Goal: Task Accomplishment & Management: Complete application form

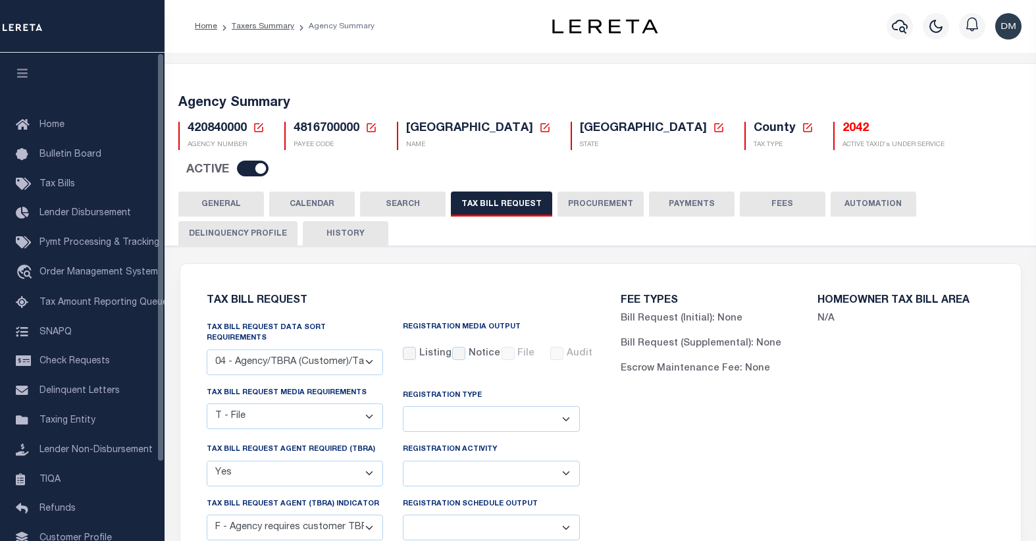
select select "28"
select select "22"
select select "true"
select select "14"
select select
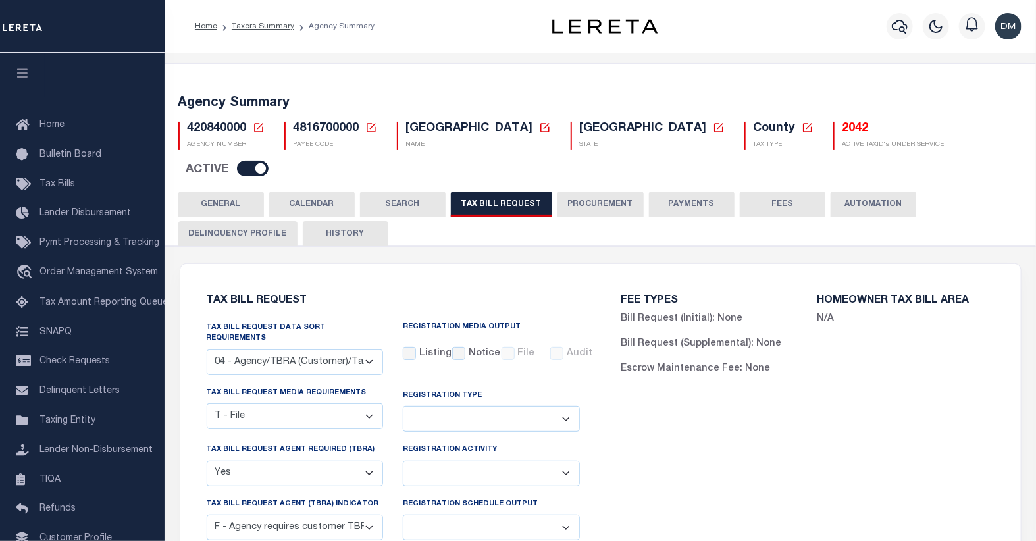
click at [257, 128] on icon at bounding box center [258, 127] width 9 height 9
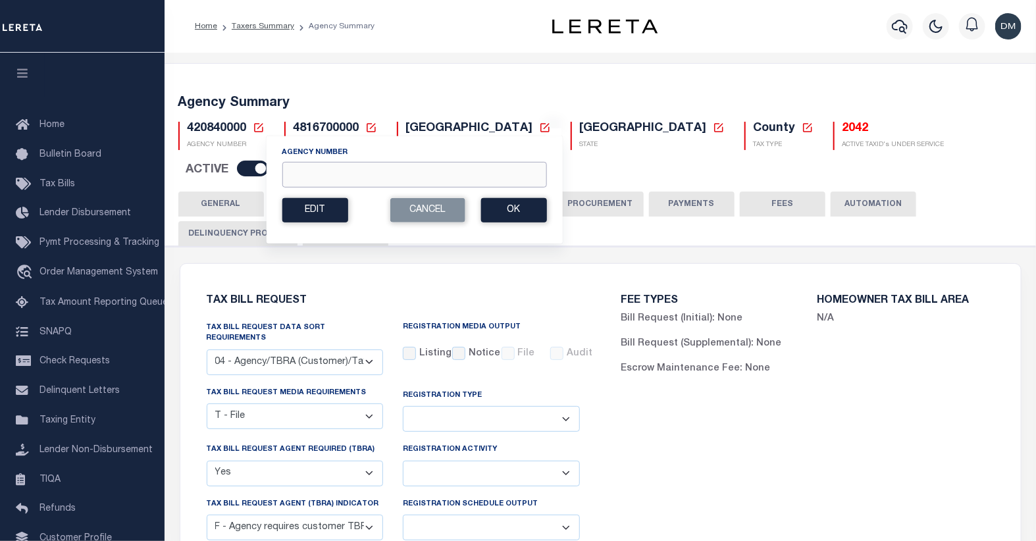
click at [308, 175] on input "Agency Number" at bounding box center [414, 175] width 265 height 26
type input "120050000"
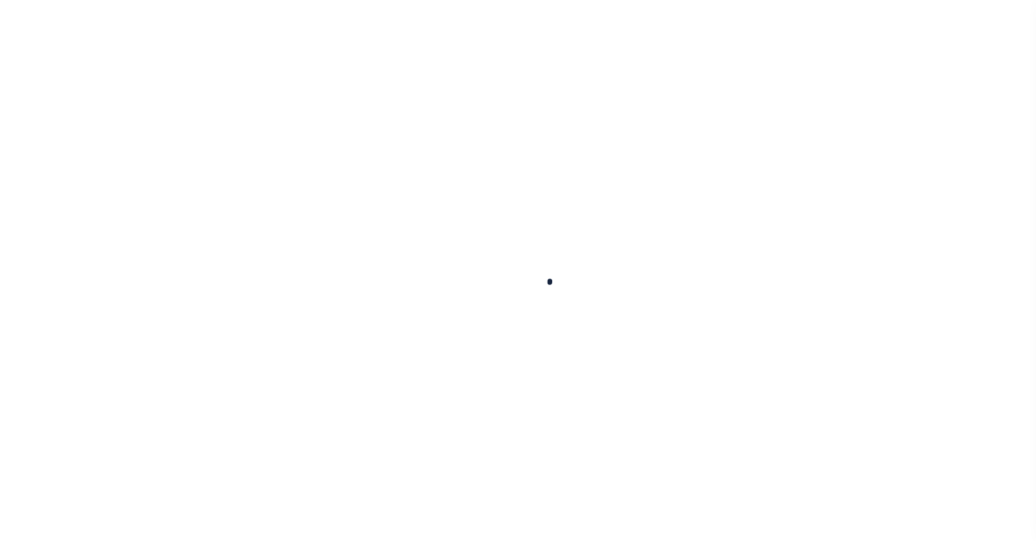
select select
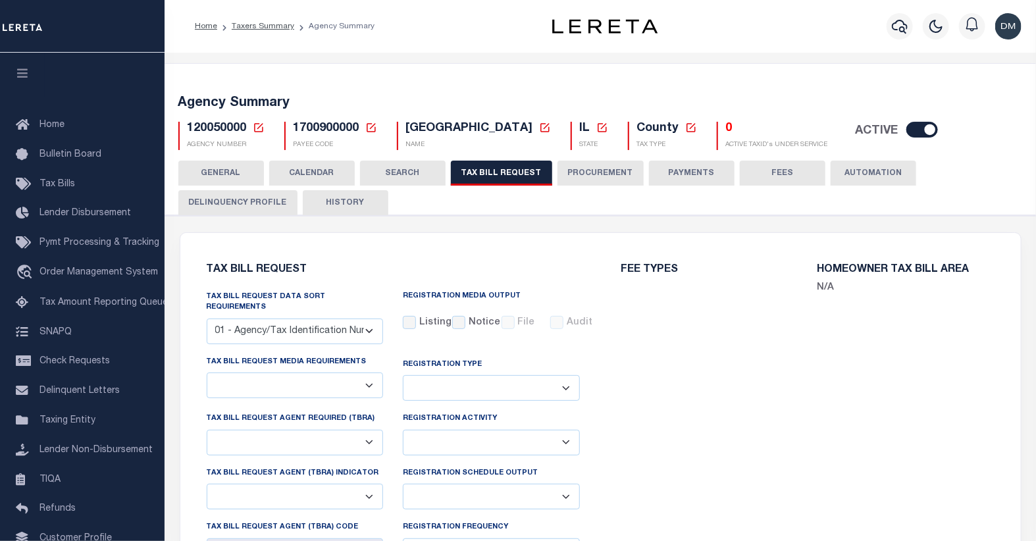
select select "29"
select select "22"
select select "false"
select select "1"
select select
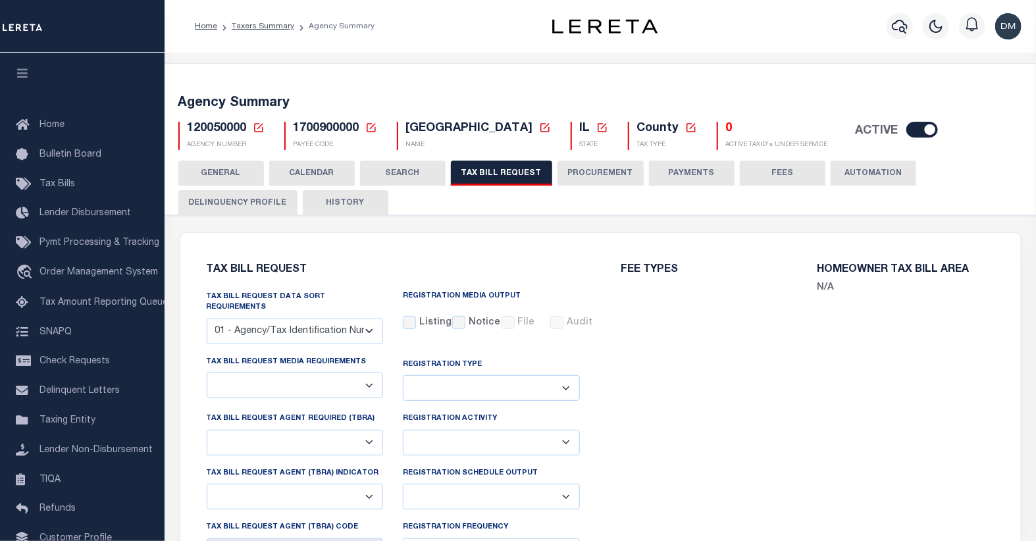
select select "1"
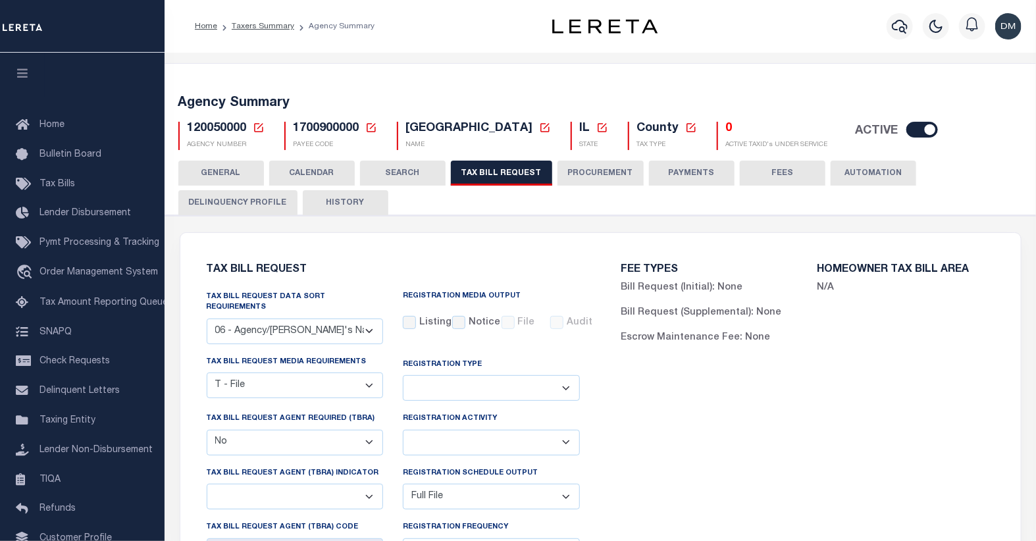
click at [257, 127] on icon at bounding box center [259, 128] width 12 height 12
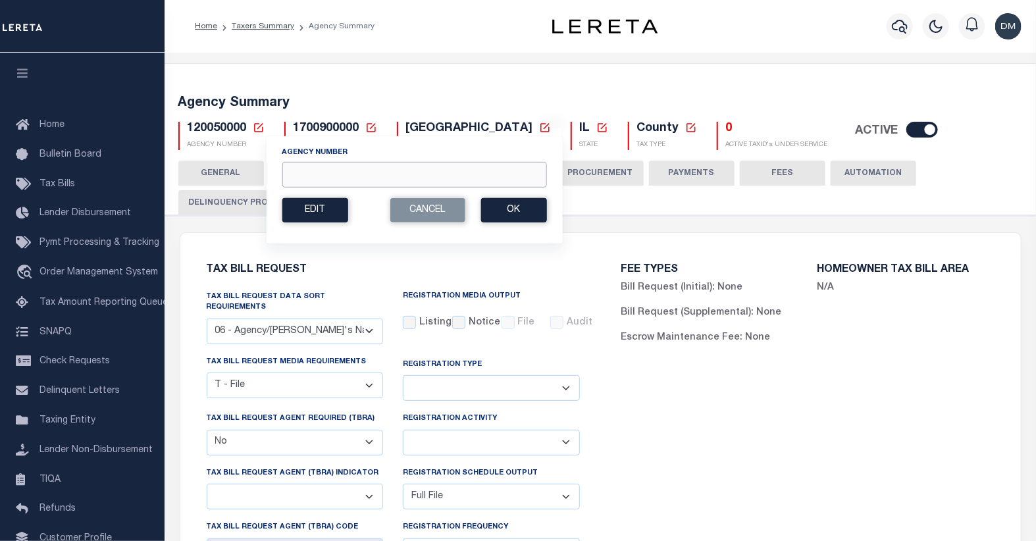
click at [377, 182] on input "Agency Number" at bounding box center [414, 175] width 265 height 26
type input "120330000"
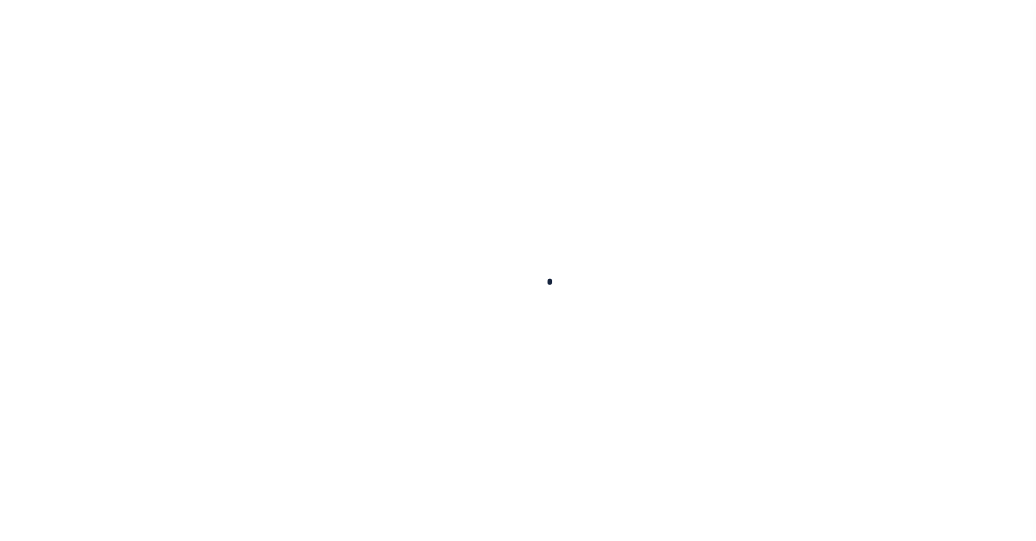
select select
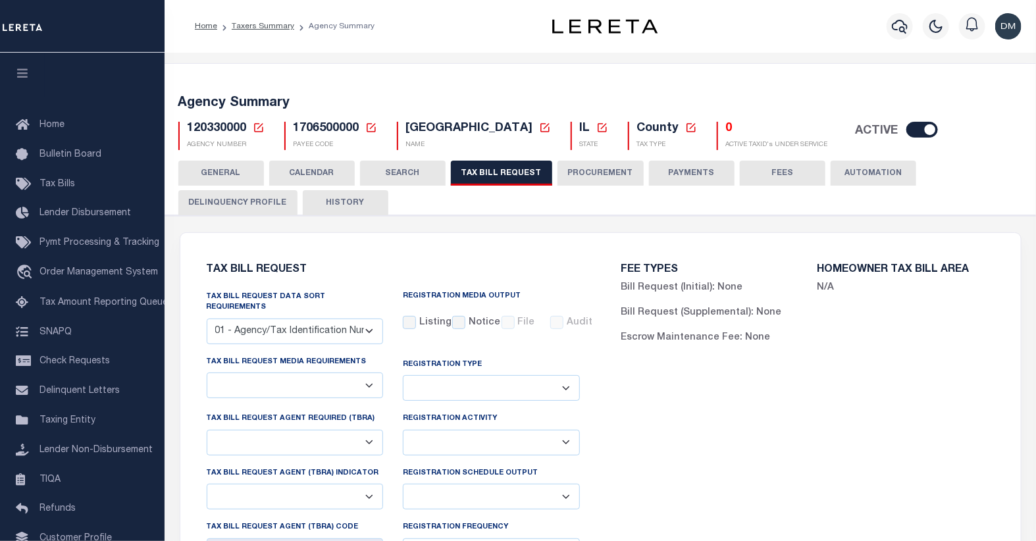
select select "27"
select select "22"
select select "false"
select select "15"
select select "1"
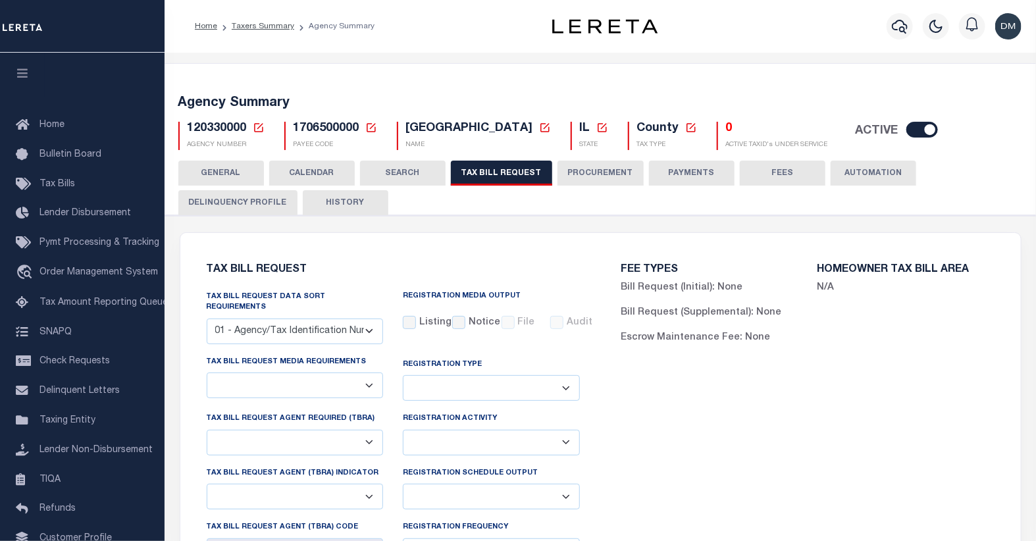
select select
select select "1"
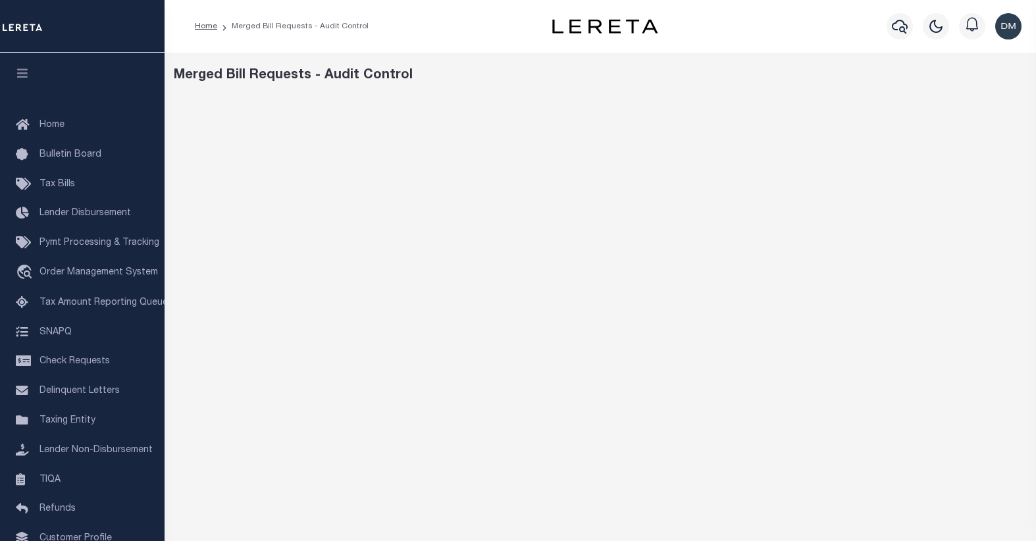
scroll to position [76, 0]
click at [457, 33] on div "Home Agency TBRA TPA Audit Exceptions" at bounding box center [359, 27] width 351 height 28
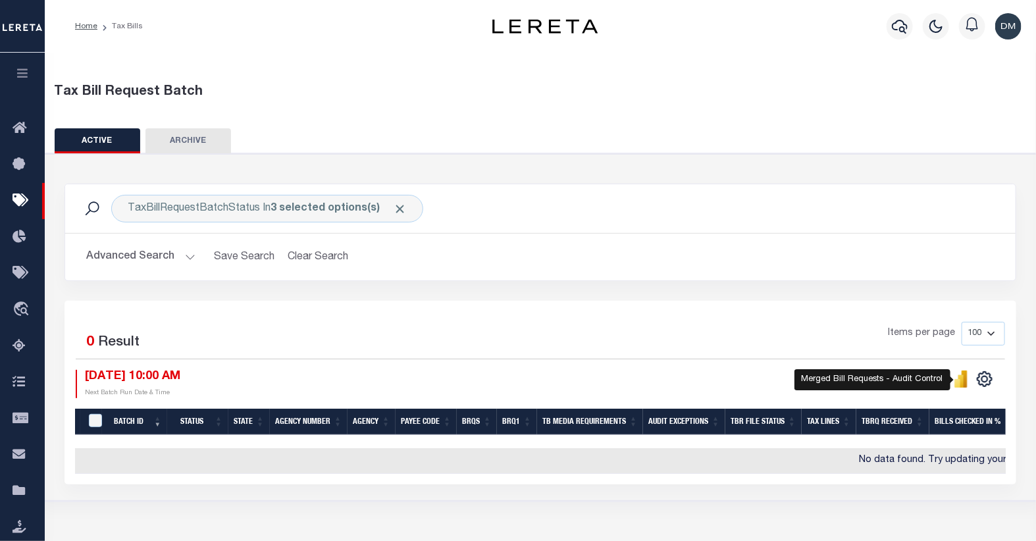
click at [963, 385] on icon "" at bounding box center [962, 381] width 6 height 13
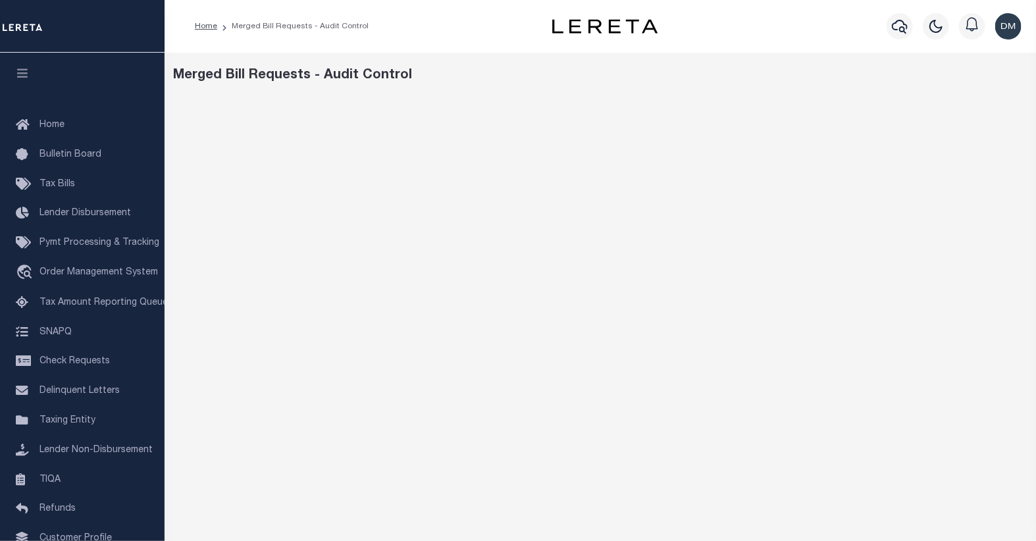
scroll to position [73, 0]
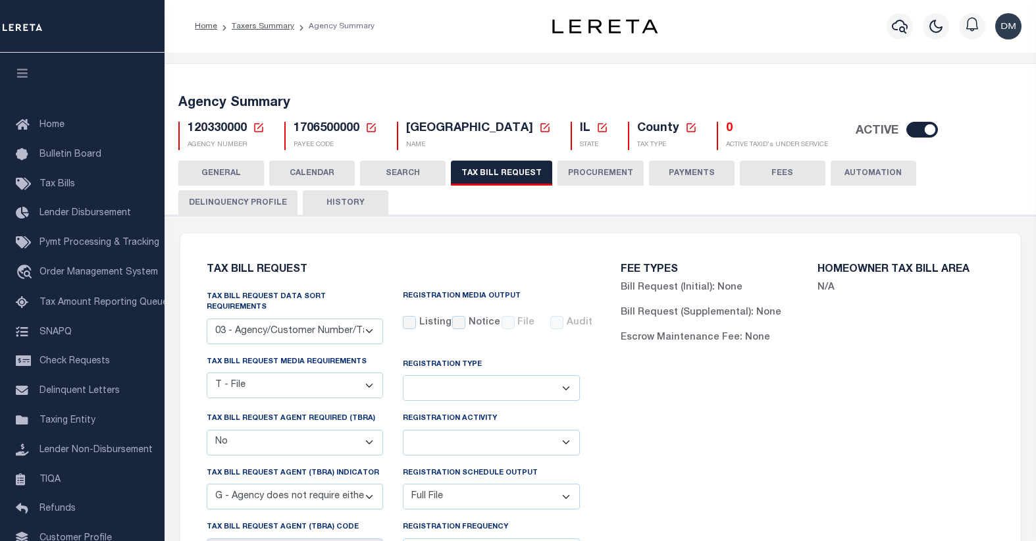
select select "27"
select select "22"
select select "false"
select select "15"
select select "1"
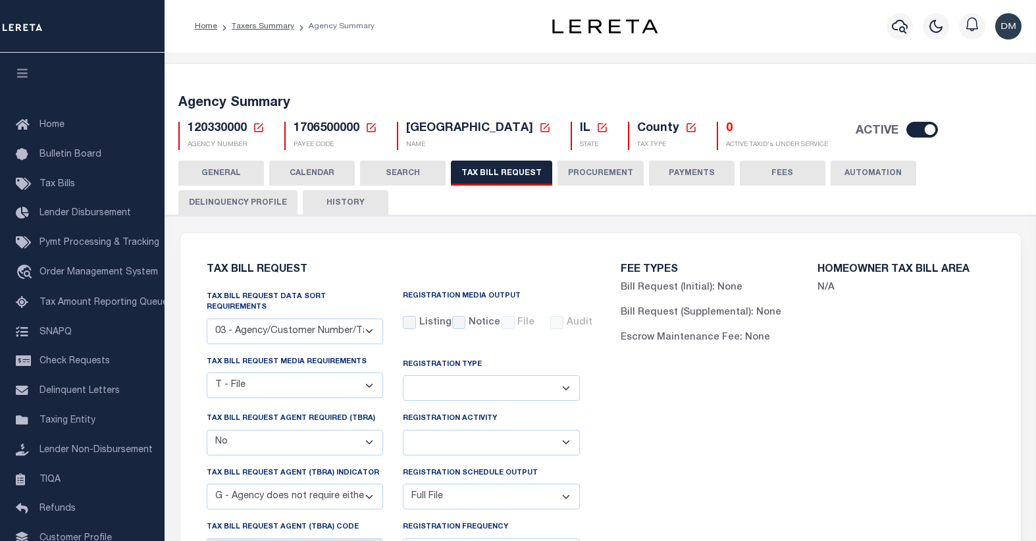
select select
select select "1"
click at [254, 130] on icon at bounding box center [259, 128] width 12 height 12
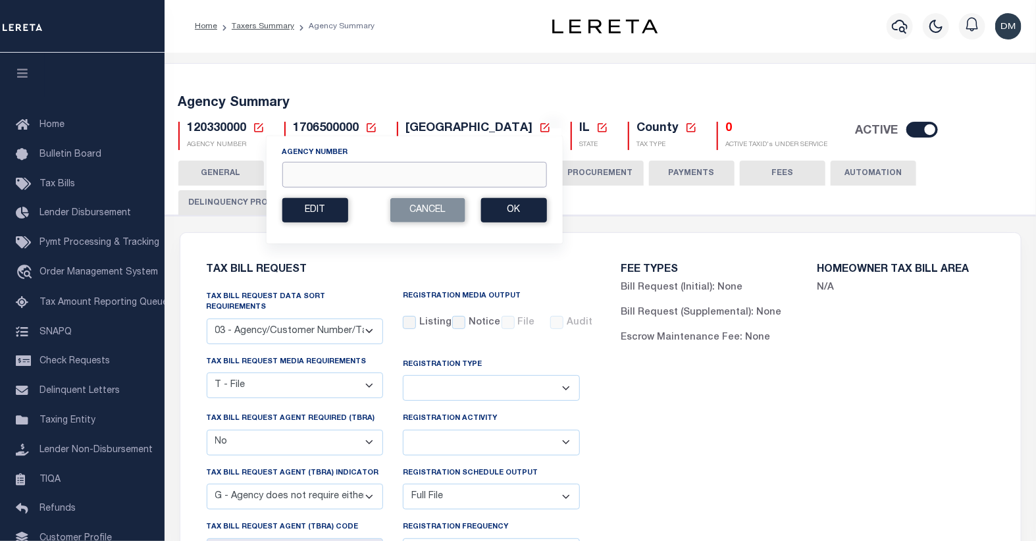
click at [354, 176] on input "Agency Number" at bounding box center [414, 175] width 265 height 26
type input "020070000"
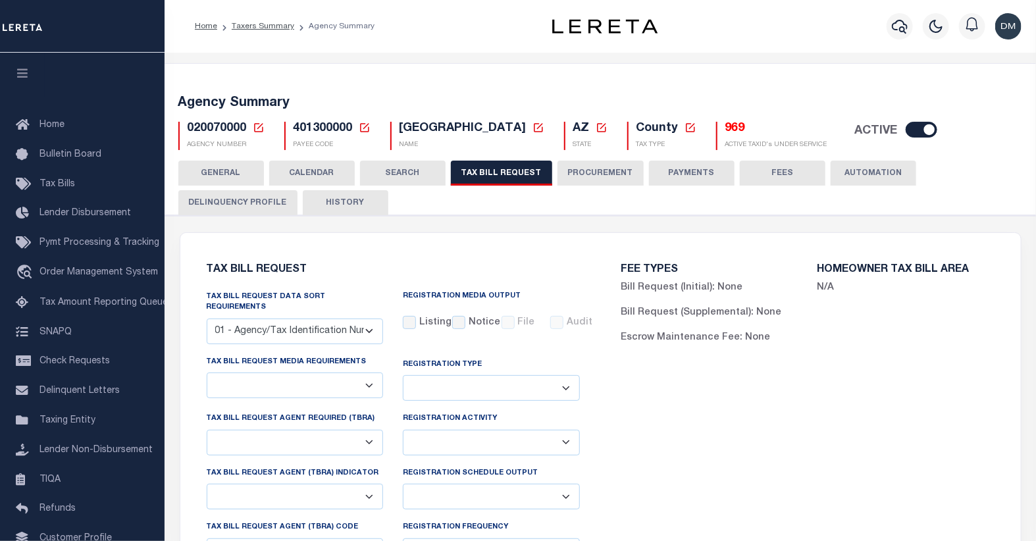
select select "28"
checkbox input "false"
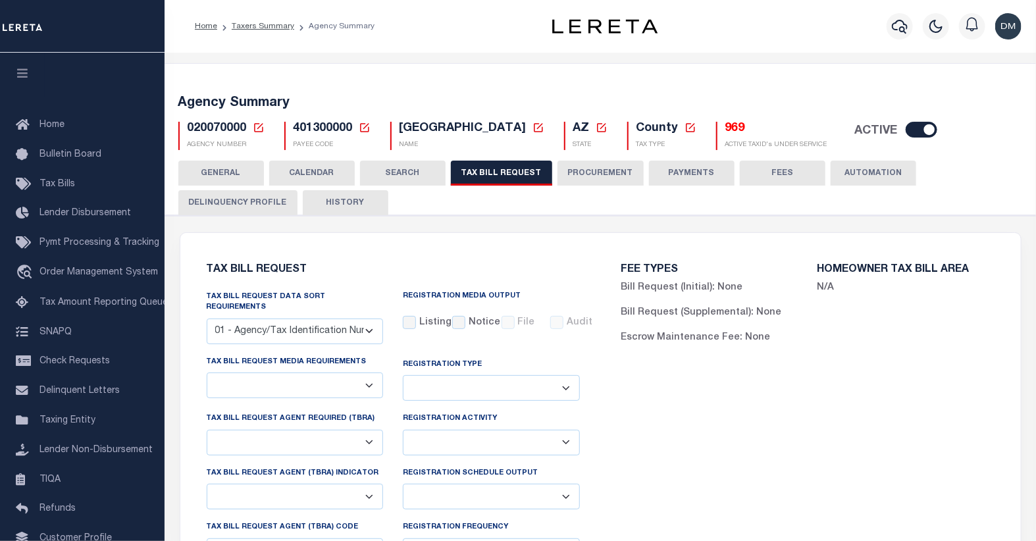
select select "22"
select select "true"
select select "14"
select select
select select "3"
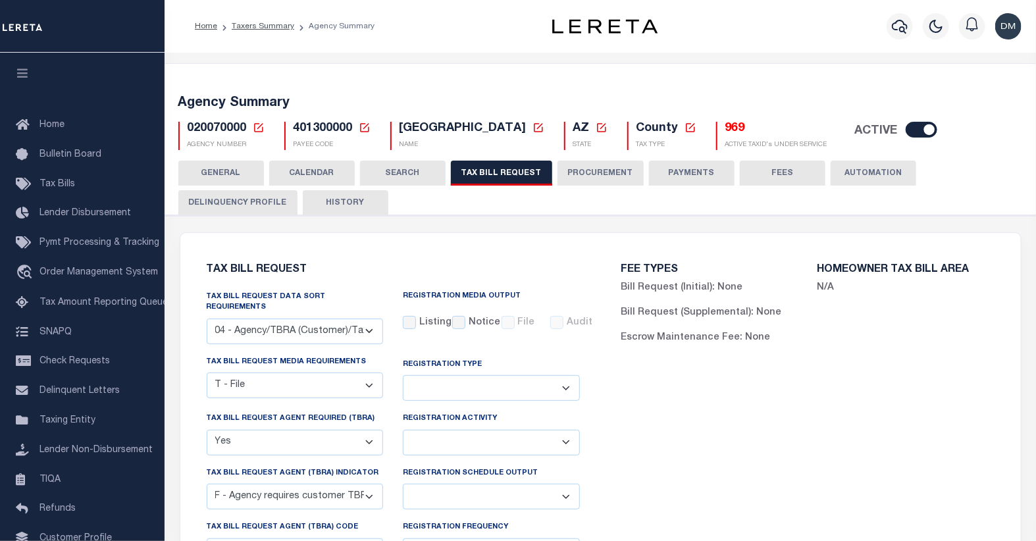
scroll to position [73, 0]
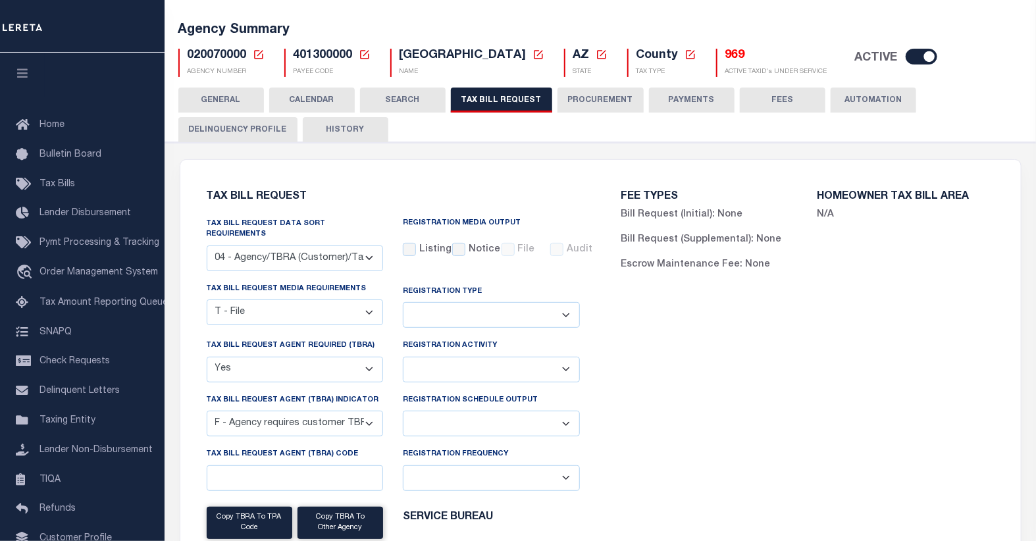
click at [305, 99] on button "CALENDAR" at bounding box center [312, 100] width 86 height 25
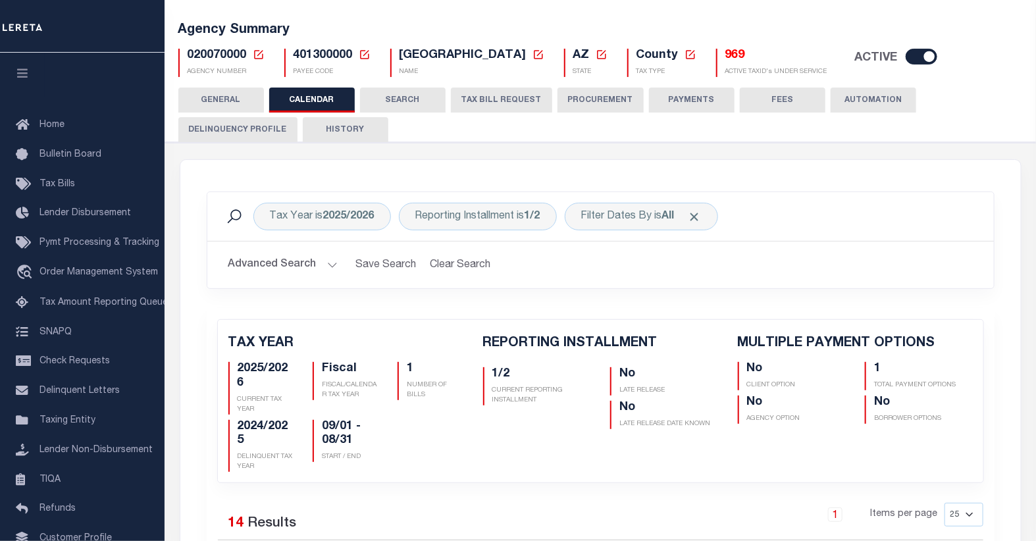
checkbox input "false"
type input "1"
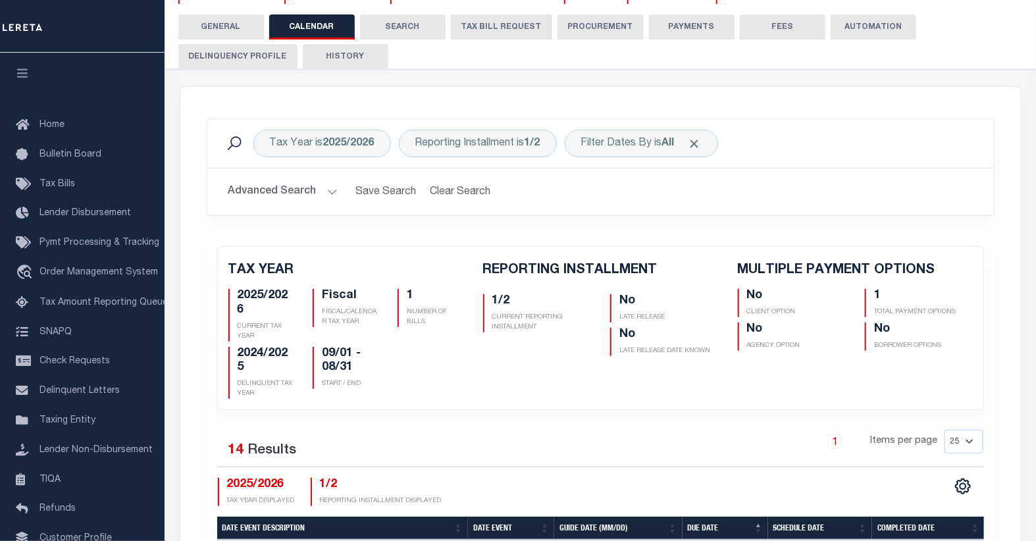
scroll to position [0, 0]
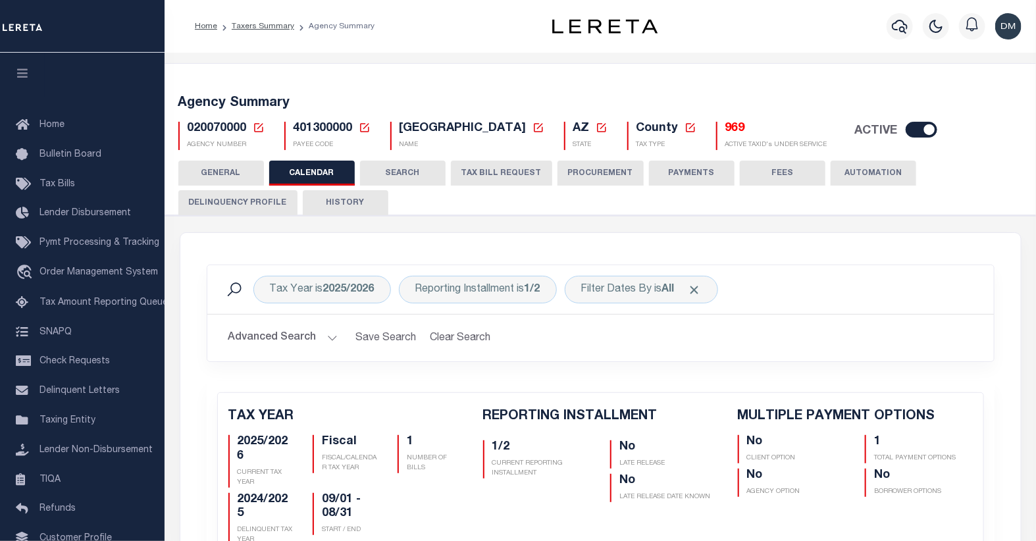
click at [258, 128] on icon at bounding box center [258, 127] width 9 height 9
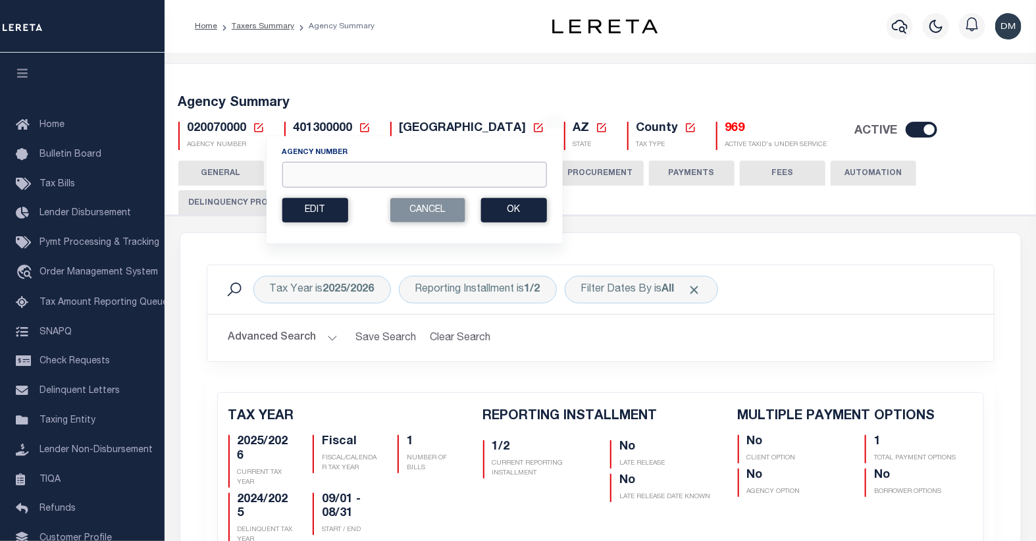
click at [373, 174] on input "Agency Number" at bounding box center [414, 175] width 265 height 26
type input "020078888"
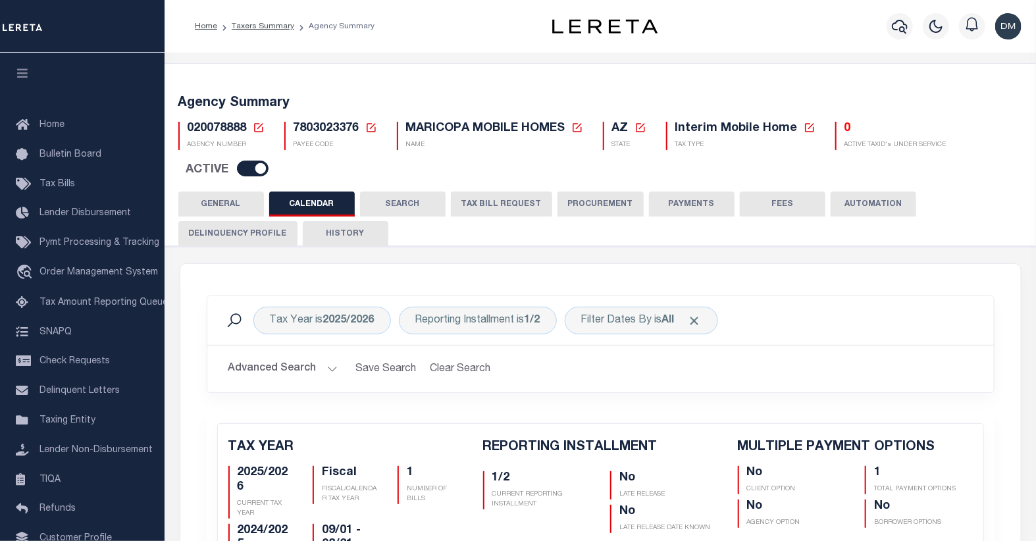
checkbox input "false"
type input "1"
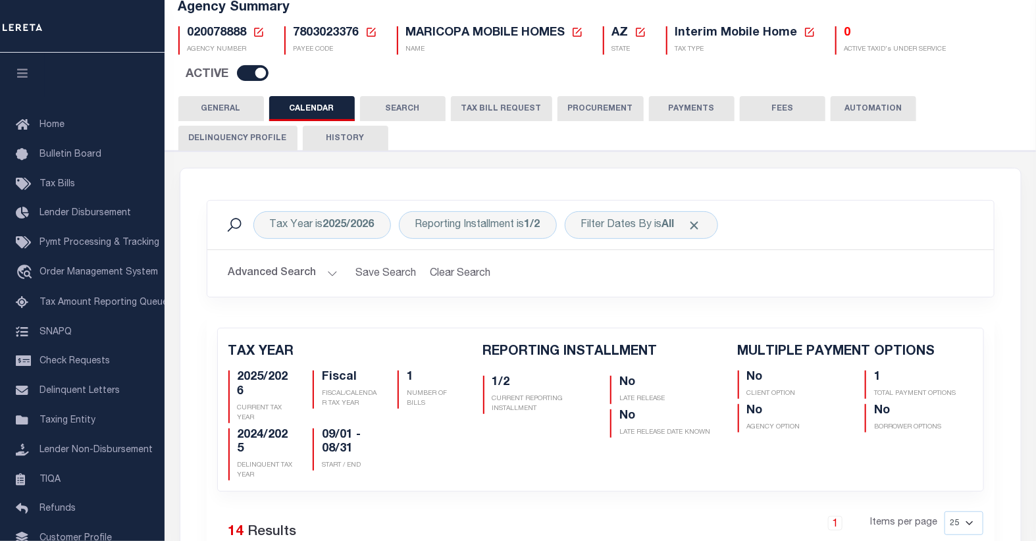
scroll to position [146, 0]
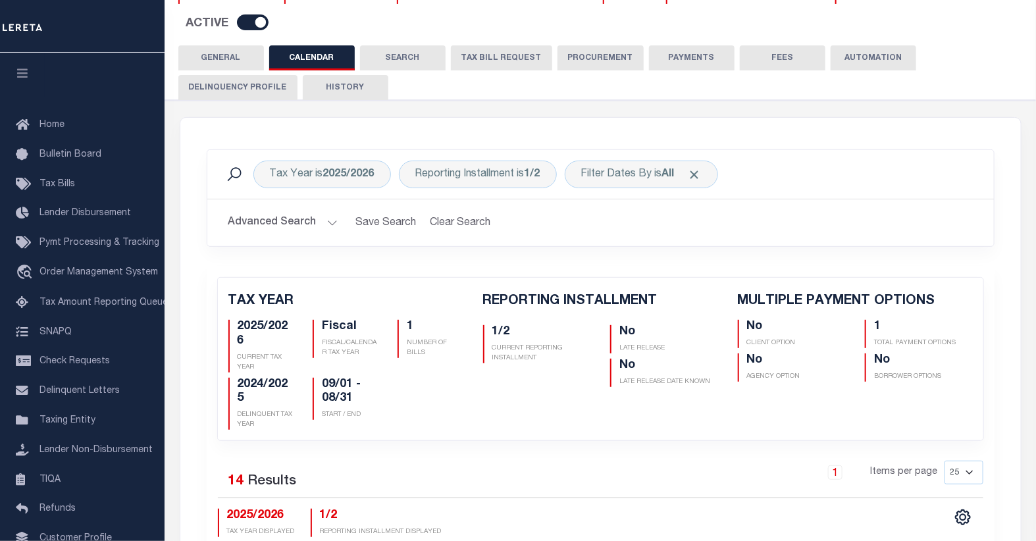
click at [495, 54] on button "TAX BILL REQUEST" at bounding box center [501, 57] width 101 height 25
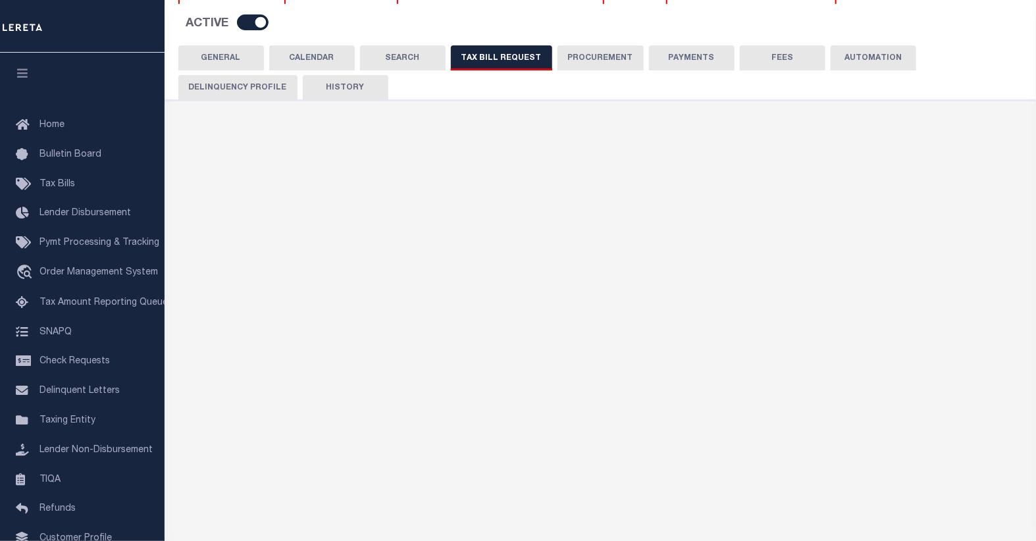
select select "27"
checkbox input "false"
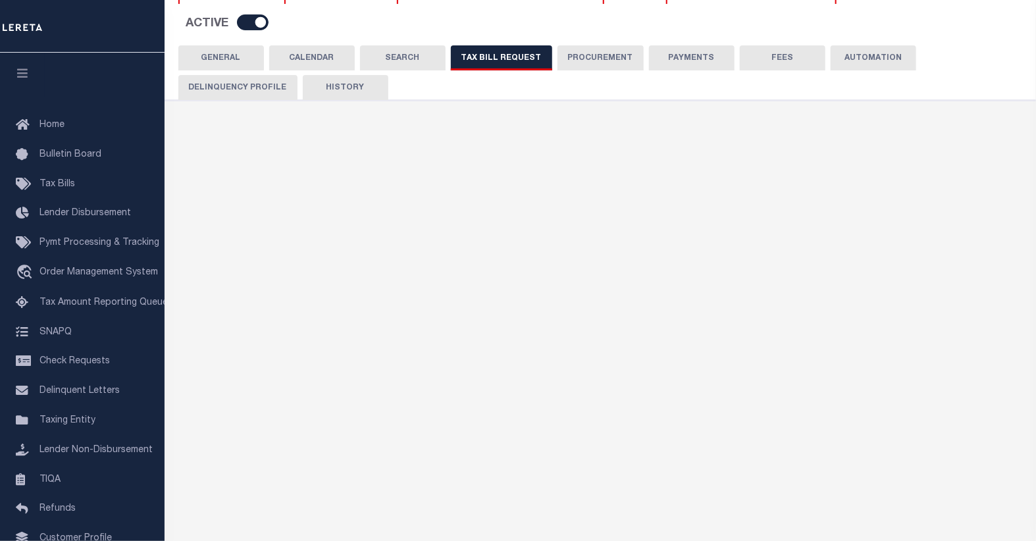
select select "22"
select select "true"
select select "14"
select select
select select "3"
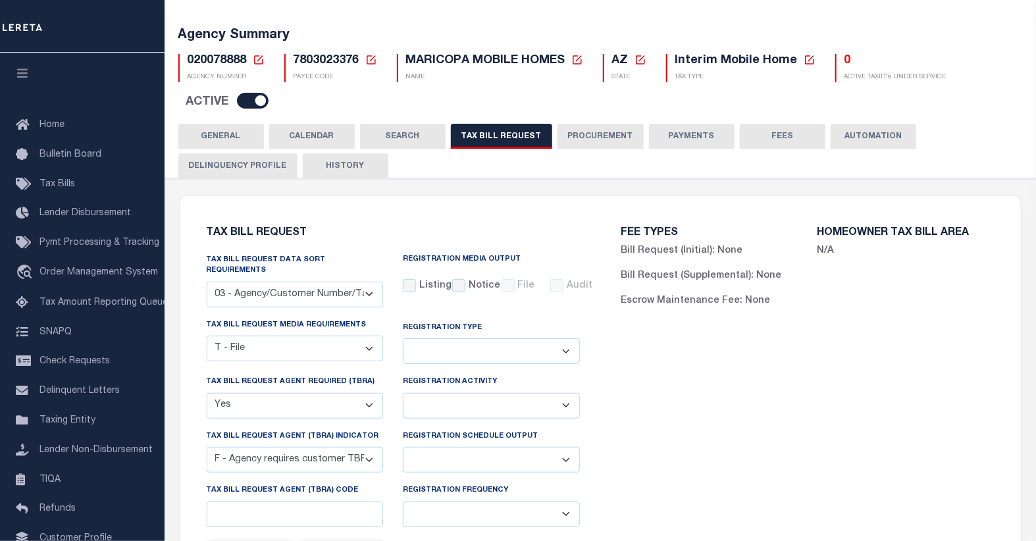
scroll to position [0, 0]
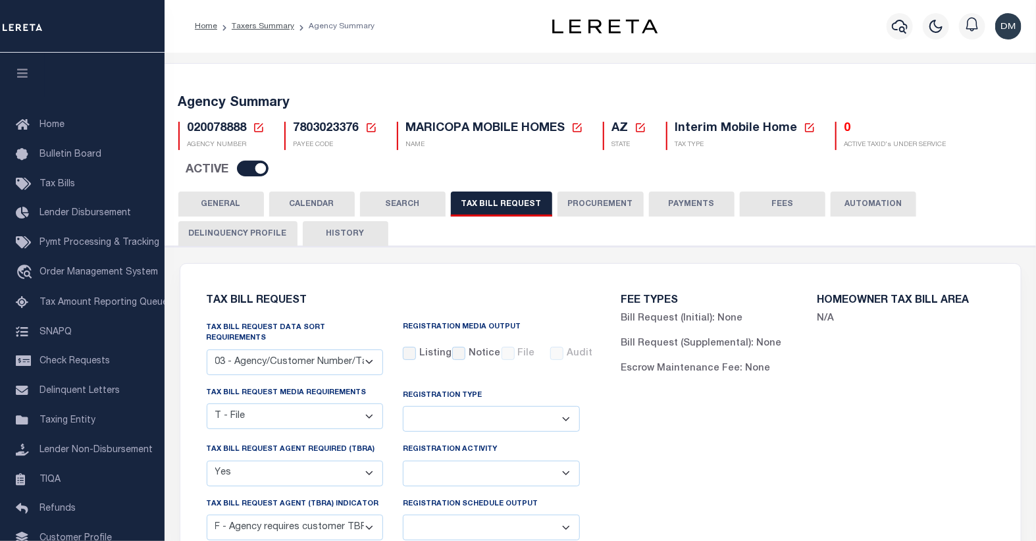
click at [255, 128] on icon at bounding box center [259, 128] width 12 height 12
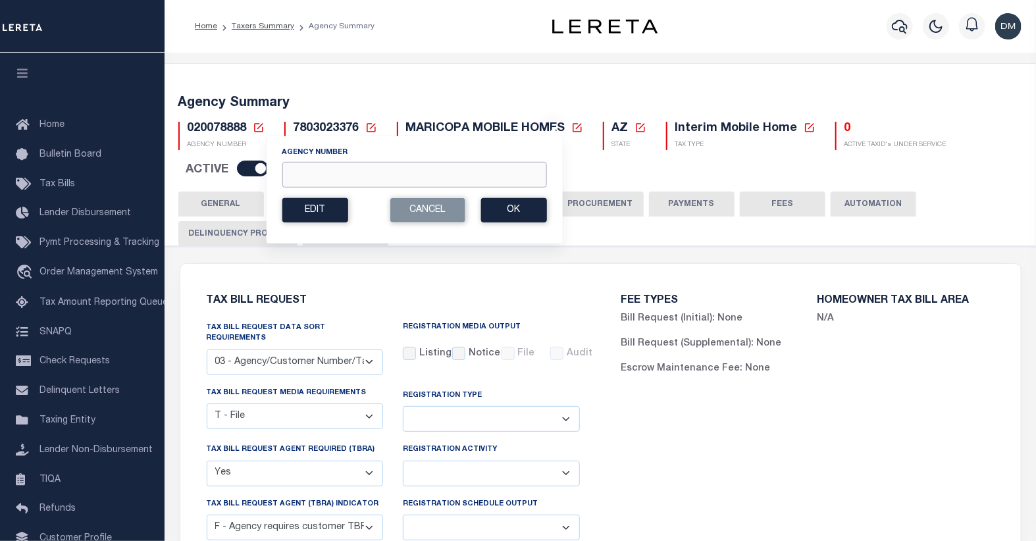
click at [373, 178] on input "Agency Number" at bounding box center [414, 175] width 265 height 26
type input "020070000"
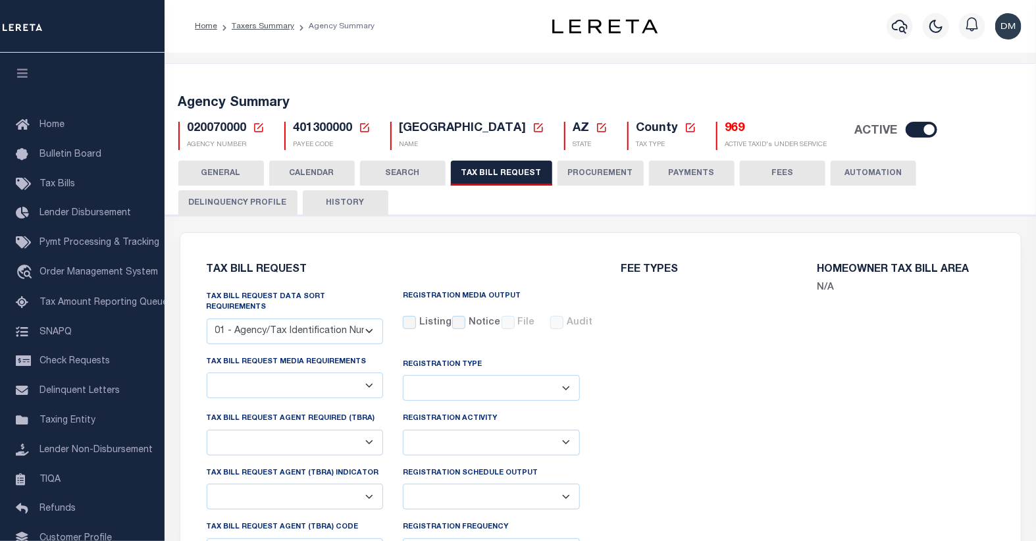
select select "28"
checkbox input "false"
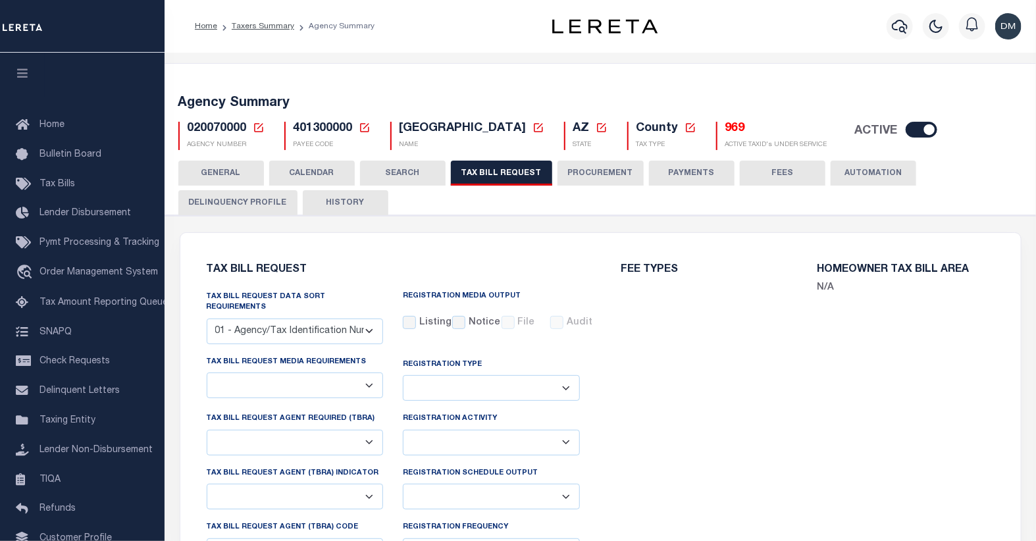
select select "22"
select select "true"
select select "14"
select select
select select "3"
